Goal: Use online tool/utility: Utilize a website feature to perform a specific function

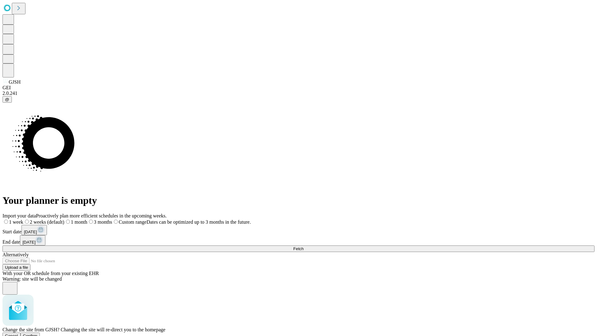
click at [38, 333] on span "Confirm" at bounding box center [30, 335] width 15 height 5
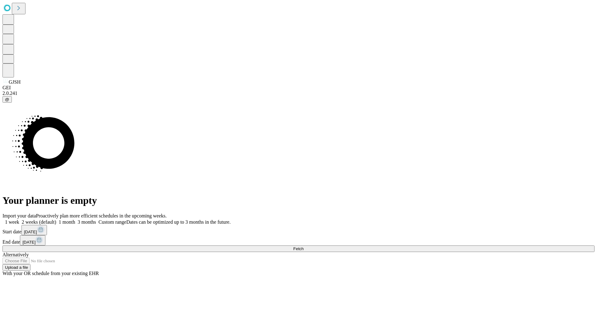
click at [56, 219] on label "2 weeks (default)" at bounding box center [37, 221] width 37 height 5
click at [304, 246] on span "Fetch" at bounding box center [298, 248] width 10 height 5
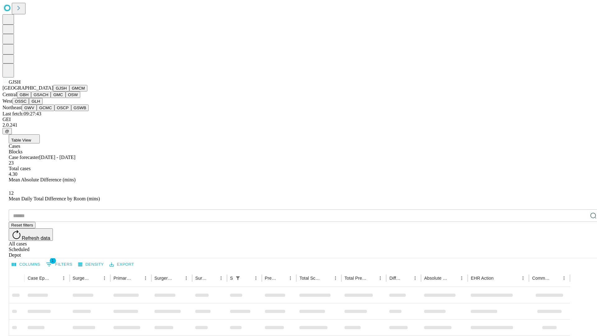
click at [69, 91] on button "GMCM" at bounding box center [78, 88] width 18 height 7
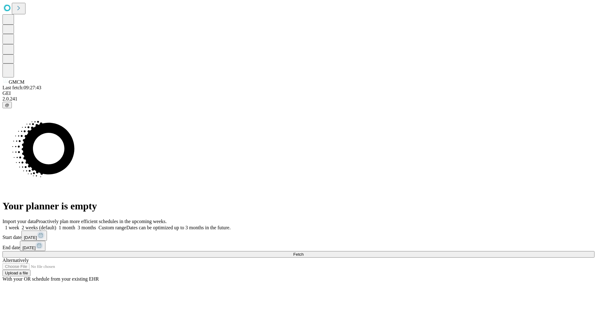
click at [56, 225] on label "2 weeks (default)" at bounding box center [37, 227] width 37 height 5
click at [304, 252] on span "Fetch" at bounding box center [298, 254] width 10 height 5
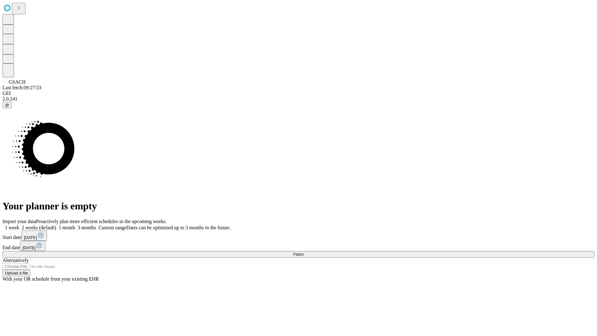
click at [56, 225] on label "2 weeks (default)" at bounding box center [37, 227] width 37 height 5
click at [304, 252] on span "Fetch" at bounding box center [298, 254] width 10 height 5
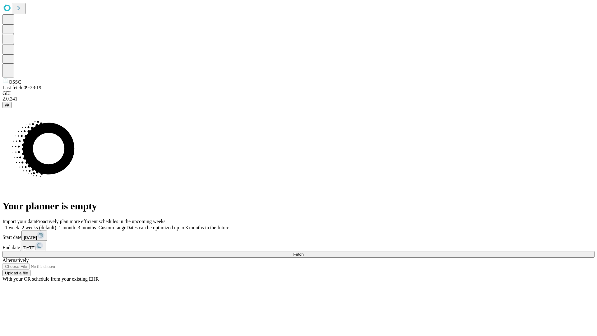
click at [304, 252] on span "Fetch" at bounding box center [298, 254] width 10 height 5
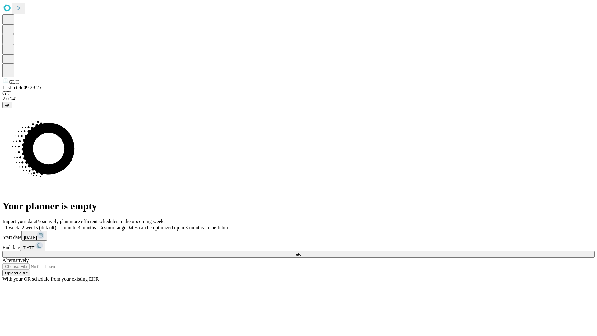
click at [56, 225] on label "2 weeks (default)" at bounding box center [37, 227] width 37 height 5
click at [304, 252] on span "Fetch" at bounding box center [298, 254] width 10 height 5
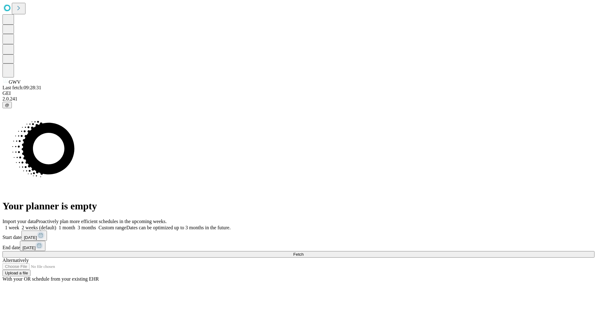
click at [56, 225] on label "2 weeks (default)" at bounding box center [37, 227] width 37 height 5
click at [304, 252] on span "Fetch" at bounding box center [298, 254] width 10 height 5
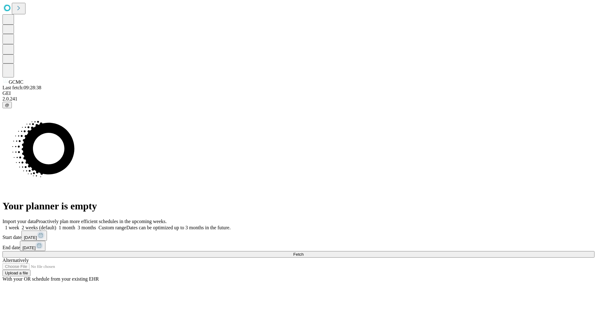
click at [56, 225] on label "2 weeks (default)" at bounding box center [37, 227] width 37 height 5
click at [304, 252] on span "Fetch" at bounding box center [298, 254] width 10 height 5
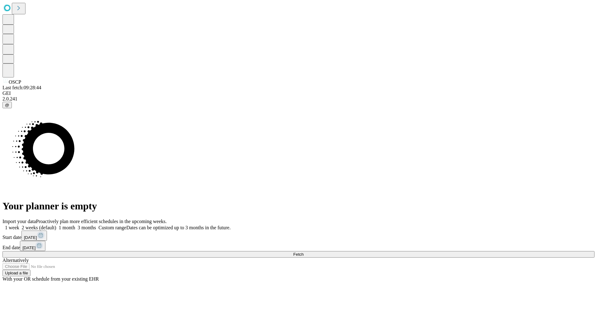
click at [56, 225] on label "2 weeks (default)" at bounding box center [37, 227] width 37 height 5
click at [304, 252] on span "Fetch" at bounding box center [298, 254] width 10 height 5
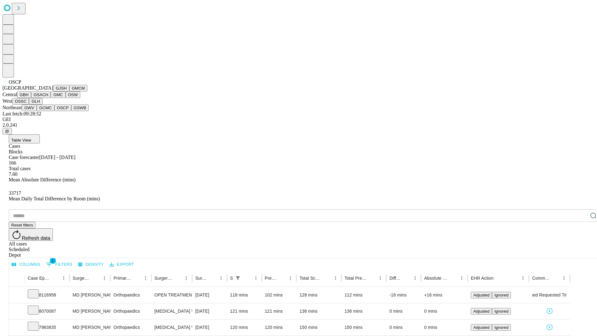
click at [71, 111] on button "GSWB" at bounding box center [80, 108] width 18 height 7
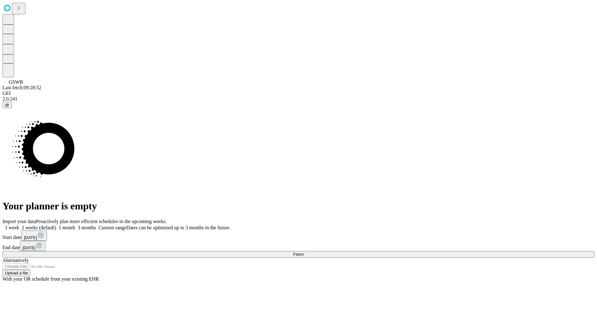
click at [56, 225] on label "2 weeks (default)" at bounding box center [37, 227] width 37 height 5
click at [304, 252] on span "Fetch" at bounding box center [298, 254] width 10 height 5
